Goal: Task Accomplishment & Management: Use online tool/utility

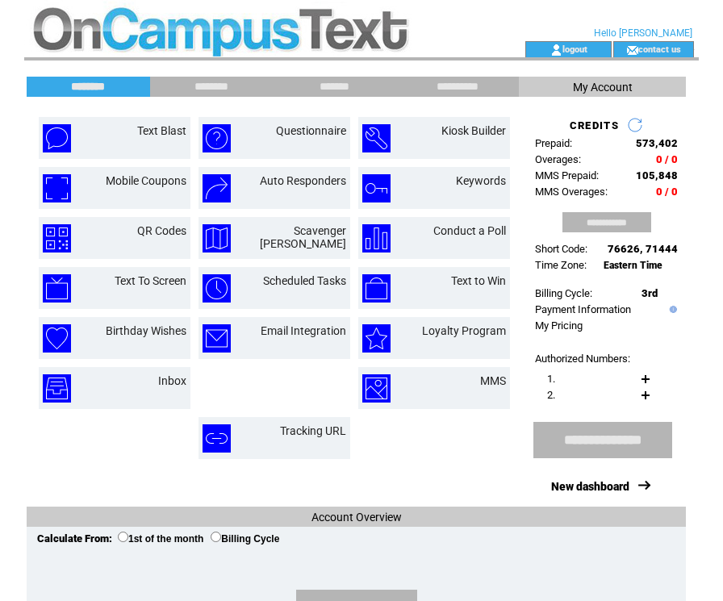
click at [201, 109] on div "Text Blast Questionnaire Kiosk Builder Mobile Coupons" at bounding box center [273, 302] width 484 height 386
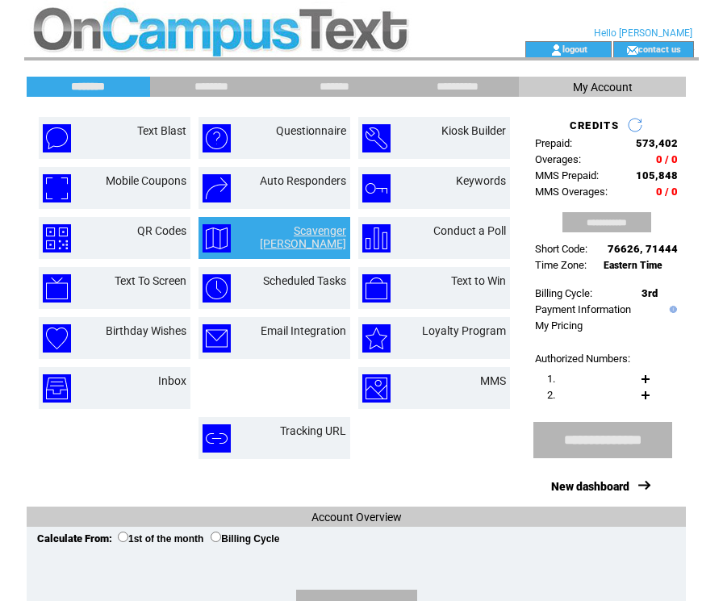
click at [330, 227] on link "Scavenger Hunt" at bounding box center [303, 237] width 86 height 26
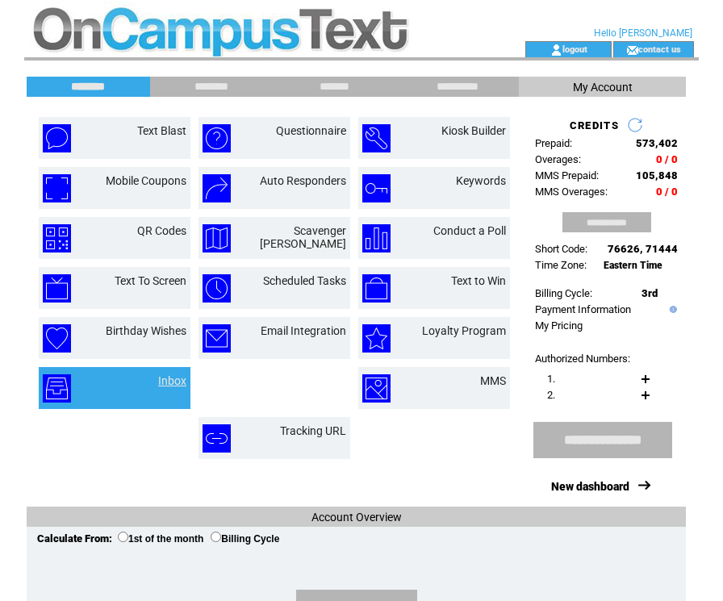
click at [172, 380] on link "Inbox" at bounding box center [172, 380] width 28 height 13
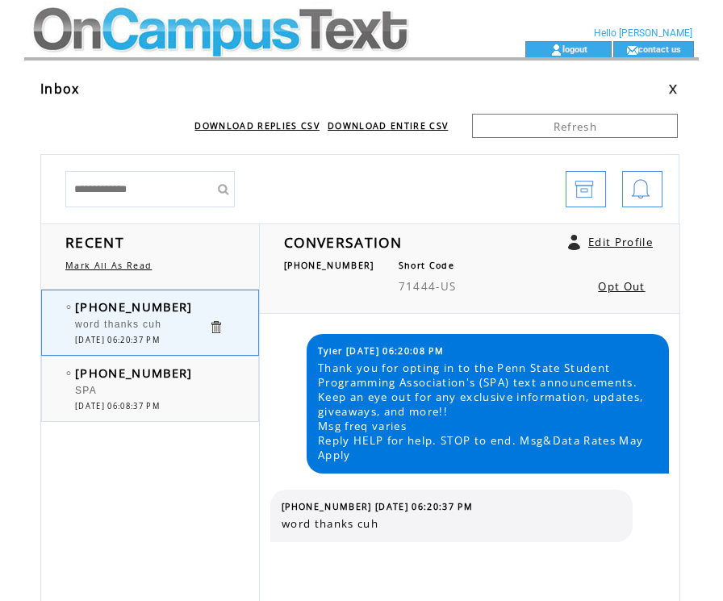
click at [151, 398] on div "SPA" at bounding box center [141, 393] width 133 height 16
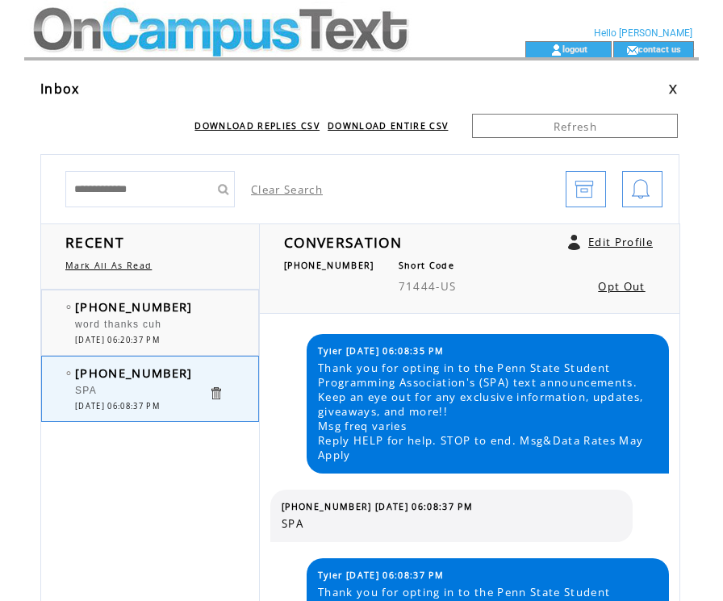
scroll to position [58, 0]
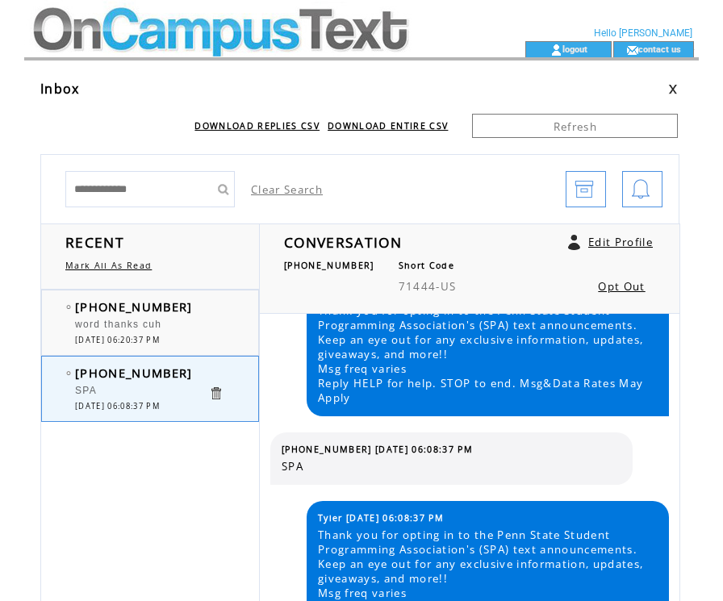
click at [147, 328] on div "word thanks cuh" at bounding box center [141, 327] width 133 height 16
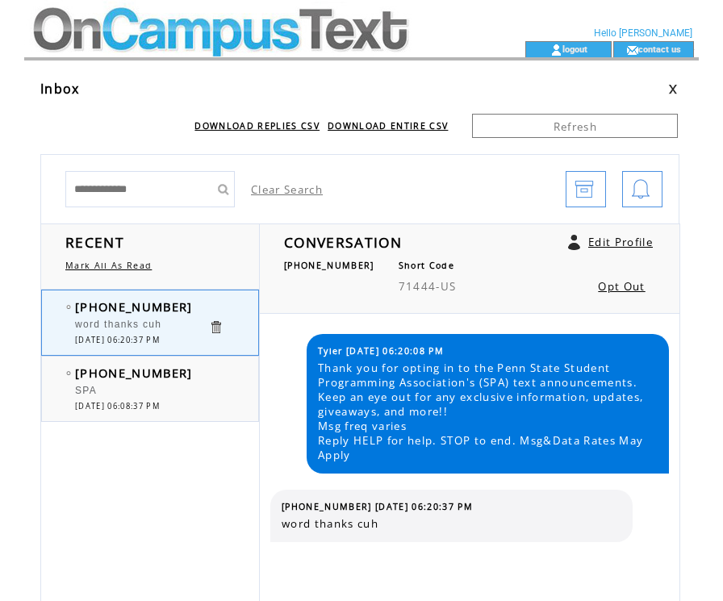
click at [189, 407] on td "[DATE] 06:08:37 PM" at bounding box center [141, 406] width 133 height 10
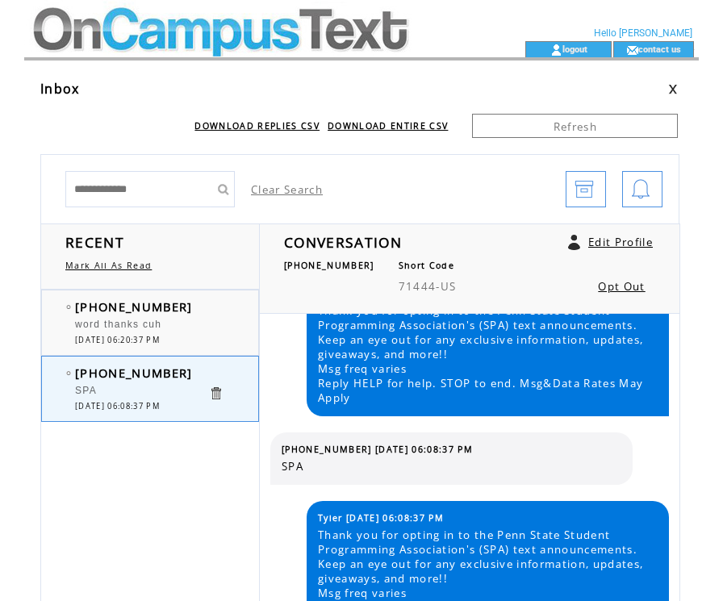
click at [115, 316] on div at bounding box center [141, 317] width 133 height 4
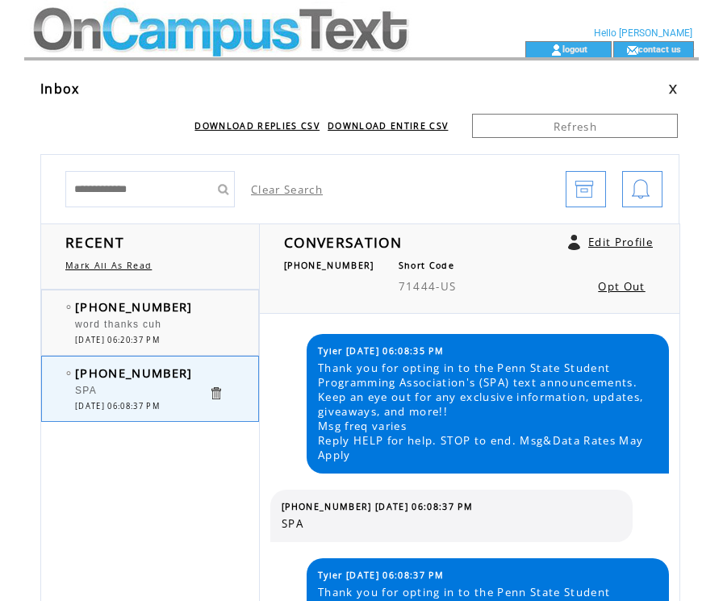
scroll to position [58, 0]
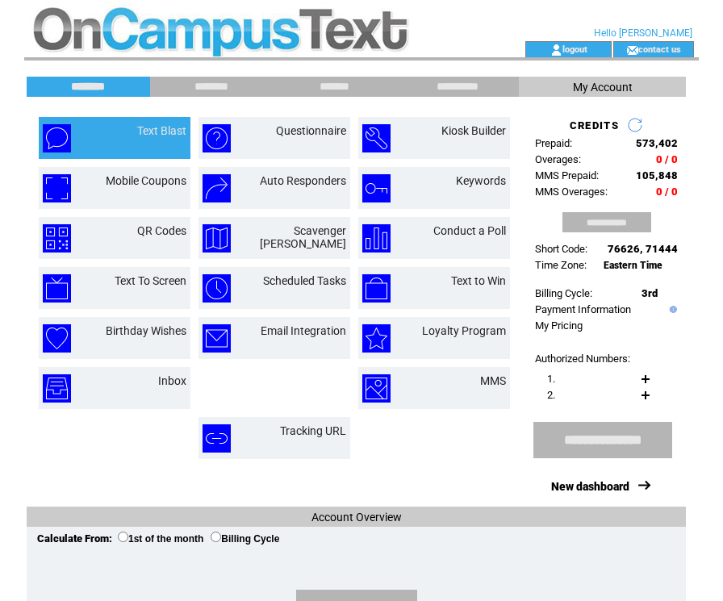
click at [117, 127] on td "Text Blast" at bounding box center [142, 138] width 87 height 28
click at [120, 142] on td "Text Blast" at bounding box center [142, 138] width 87 height 28
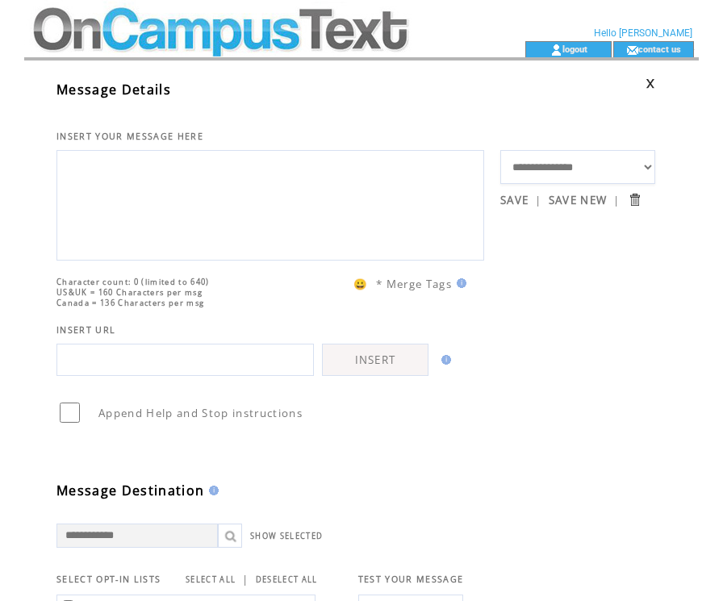
click at [310, 250] on textarea at bounding box center [270, 203] width 410 height 97
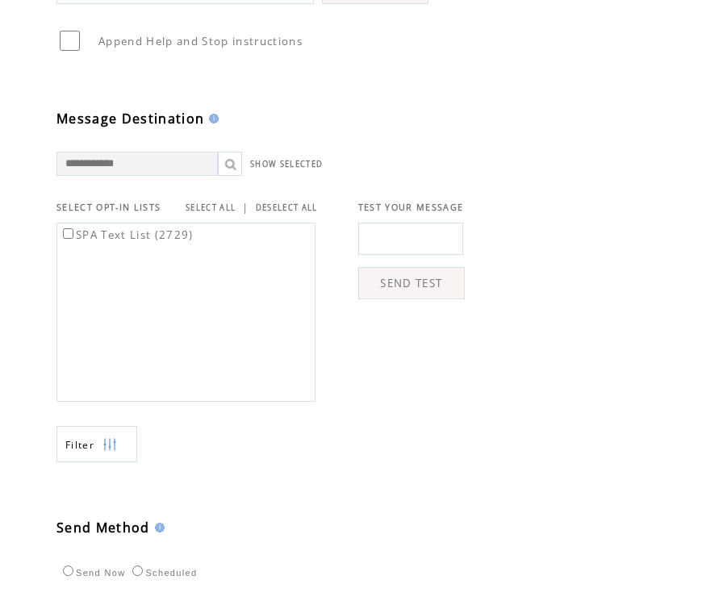
scroll to position [373, 0]
